Goal: Obtain resource: Obtain resource

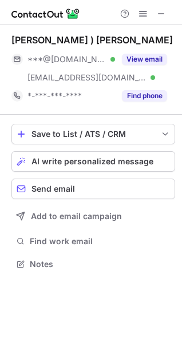
scroll to position [256, 182]
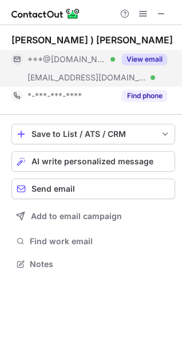
click at [142, 62] on button "View email" at bounding box center [144, 59] width 45 height 11
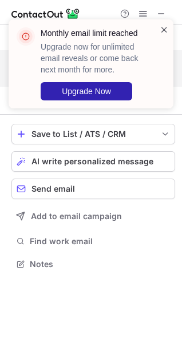
click at [164, 29] on span at bounding box center [163, 29] width 9 height 11
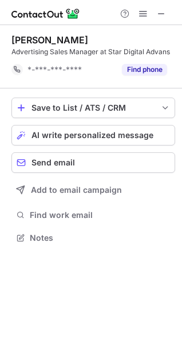
scroll to position [230, 182]
click at [171, 15] on div at bounding box center [91, 12] width 182 height 25
click at [167, 16] on button at bounding box center [161, 14] width 14 height 14
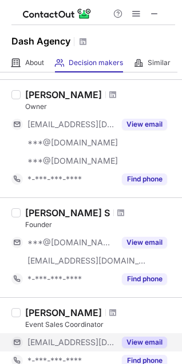
scroll to position [600, 0]
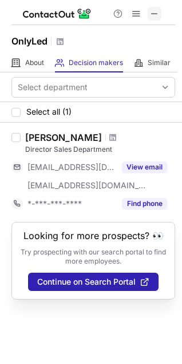
click at [159, 14] on button at bounding box center [154, 14] width 14 height 14
